Goal: Find specific page/section: Find specific page/section

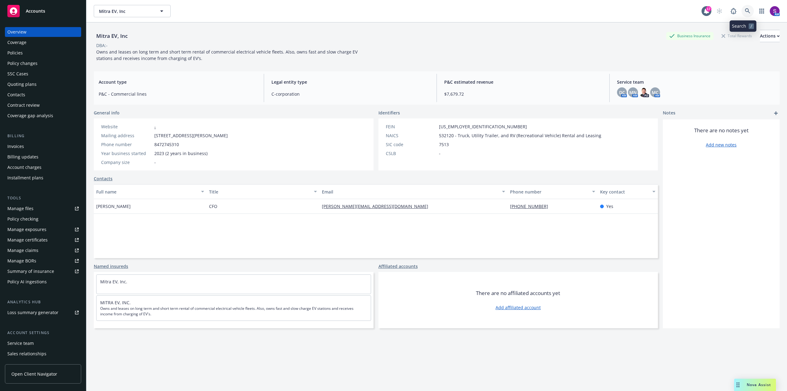
click at [745, 12] on icon at bounding box center [748, 11] width 6 height 6
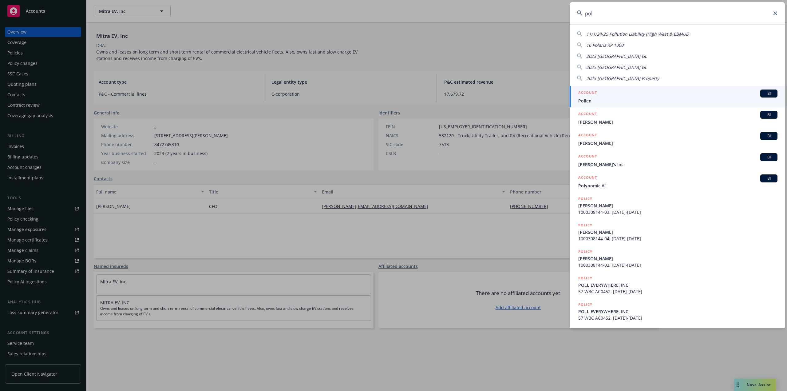
type input "pol"
drag, startPoint x: 580, startPoint y: 14, endPoint x: 561, endPoint y: 15, distance: 19.1
click at [561, 15] on div "pol 11/1/24-25 Pollution Liability (High West & EBMUD 16 Polaris XP 1000 2023 P…" at bounding box center [393, 195] width 787 height 391
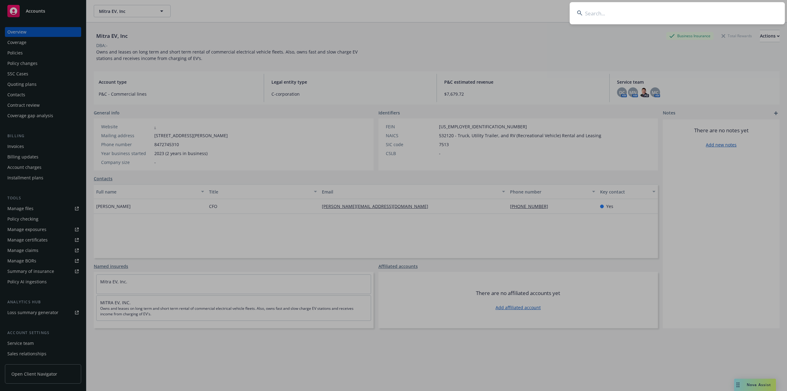
paste input "Microlabs"
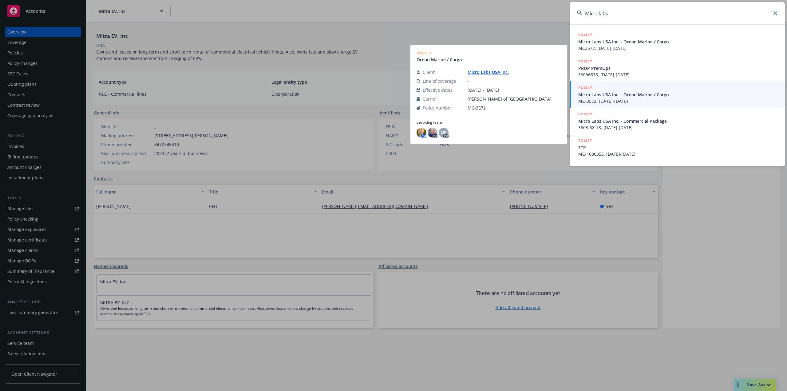
type input "Microlabs"
click at [603, 94] on span "Micro Labs USA Inc. - Ocean Marine / Cargo" at bounding box center [677, 94] width 199 height 6
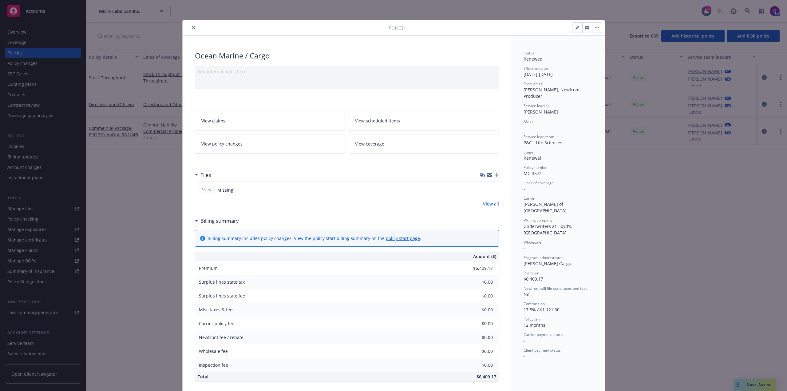
click at [190, 26] on button "close" at bounding box center [193, 27] width 7 height 7
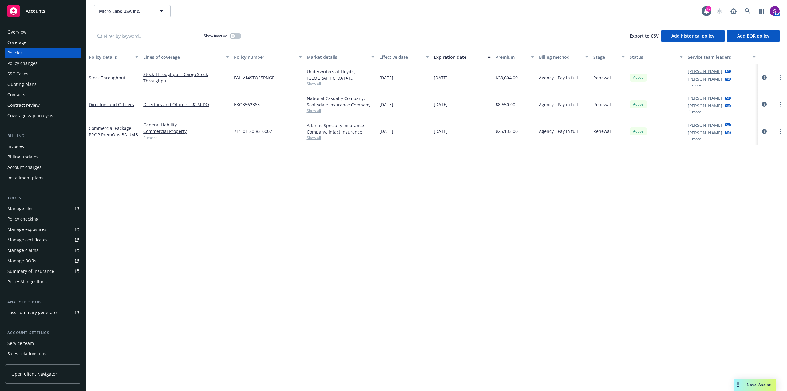
click at [698, 85] on button "1 more" at bounding box center [695, 85] width 12 height 4
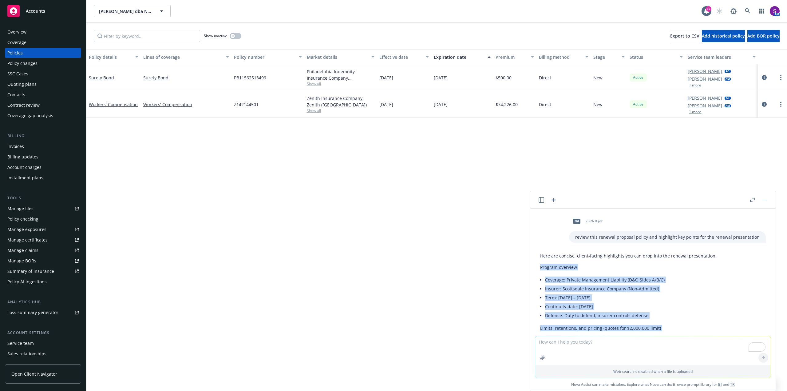
scroll to position [650, 0]
